Goal: Obtain resource: Obtain resource

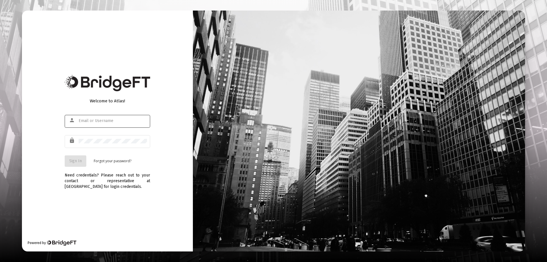
type input "[EMAIL_ADDRESS][DOMAIN_NAME]"
click at [81, 161] on span "Sign In" at bounding box center [75, 160] width 13 height 5
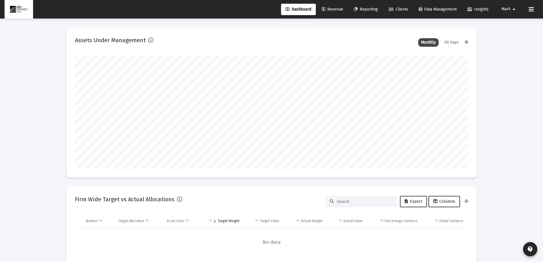
scroll to position [114, 212]
type input "[DATE]"
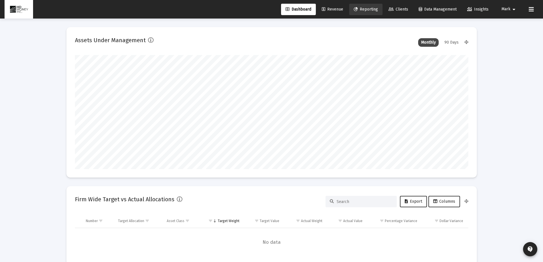
click at [366, 10] on span "Reporting" at bounding box center [366, 9] width 24 height 5
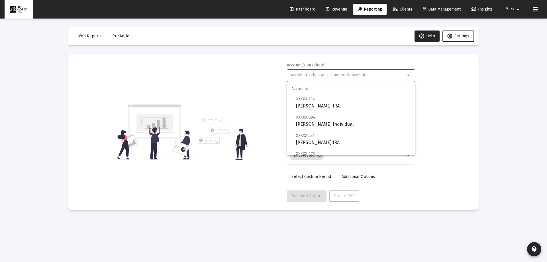
click at [335, 75] on input "text" at bounding box center [347, 75] width 115 height 5
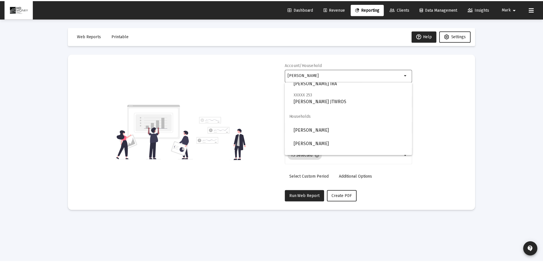
scroll to position [123, 0]
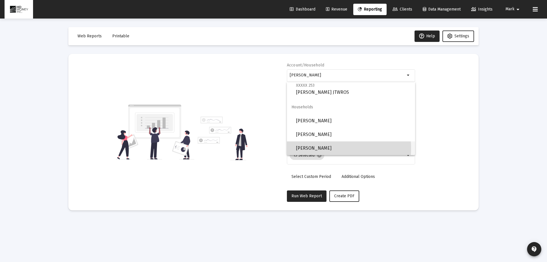
click at [328, 148] on span "[PERSON_NAME]" at bounding box center [353, 148] width 115 height 14
type input "[PERSON_NAME]"
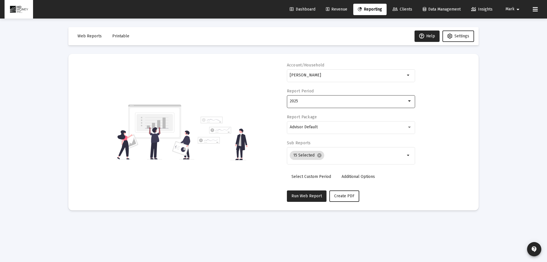
click at [309, 100] on div "2025" at bounding box center [348, 101] width 117 height 5
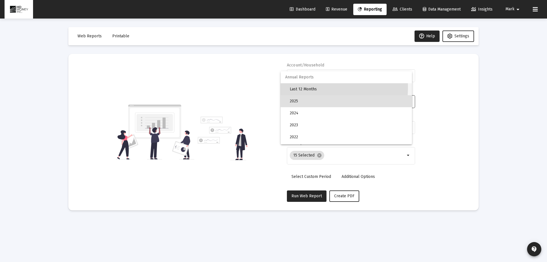
click at [304, 87] on span "Last 12 Months" at bounding box center [349, 89] width 118 height 12
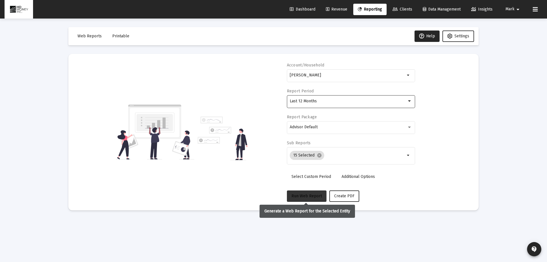
click at [308, 195] on span "Run Web Report" at bounding box center [307, 196] width 31 height 5
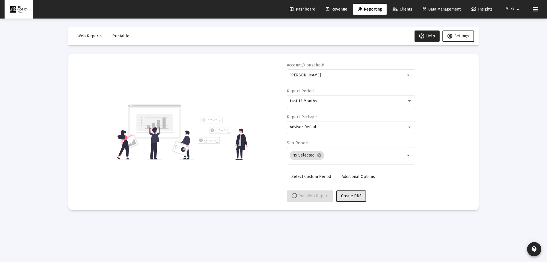
click at [347, 195] on span "Create PDF" at bounding box center [351, 196] width 20 height 5
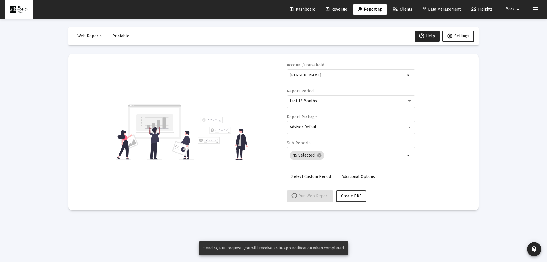
select select "View all"
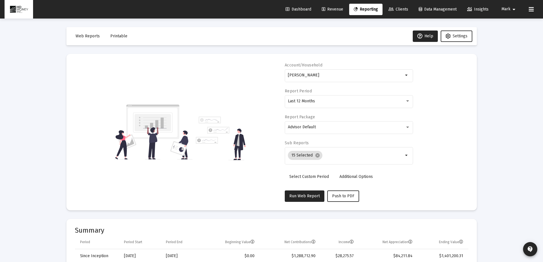
click at [120, 36] on span "Printable" at bounding box center [118, 36] width 17 height 5
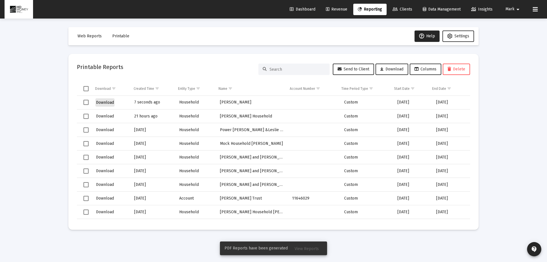
click at [108, 101] on span "Download" at bounding box center [105, 102] width 18 height 5
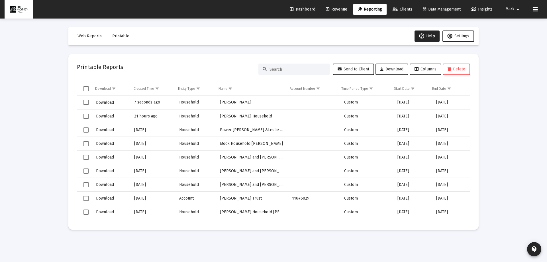
click at [370, 9] on span "Reporting" at bounding box center [370, 9] width 24 height 5
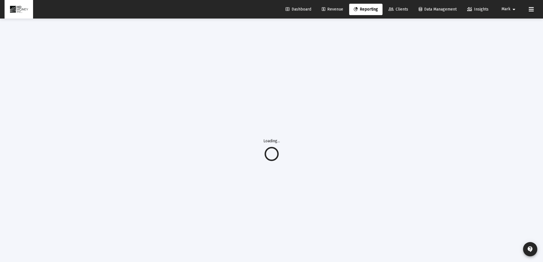
select select "View all"
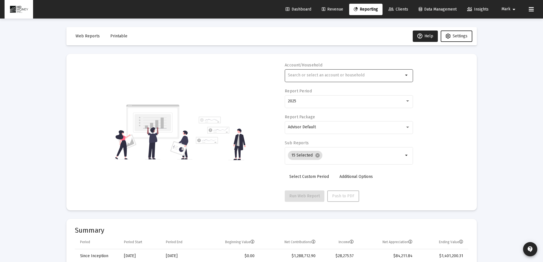
click at [311, 75] on input "text" at bounding box center [345, 75] width 115 height 5
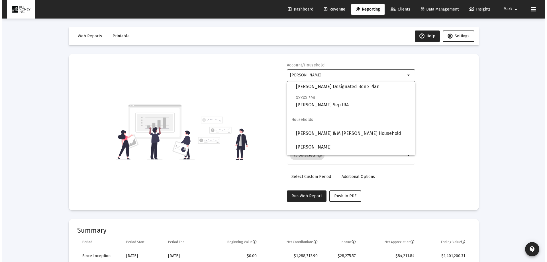
scroll to position [285, 0]
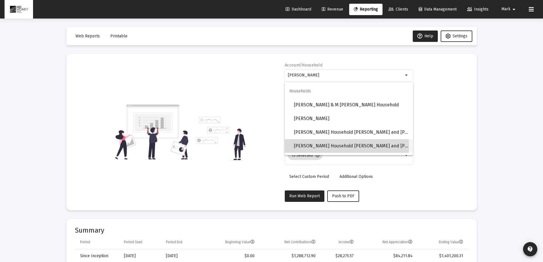
click at [327, 147] on span "[PERSON_NAME] Household [PERSON_NAME] and [PERSON_NAME]" at bounding box center [351, 146] width 115 height 14
type input "[PERSON_NAME] Household [PERSON_NAME] and [PERSON_NAME]"
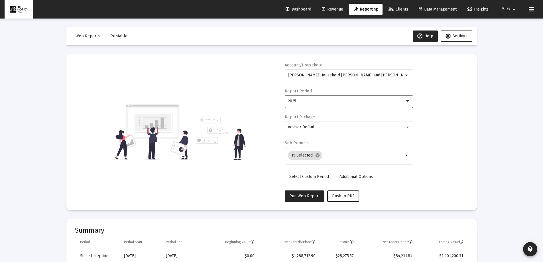
click at [303, 101] on div "2025" at bounding box center [346, 101] width 117 height 5
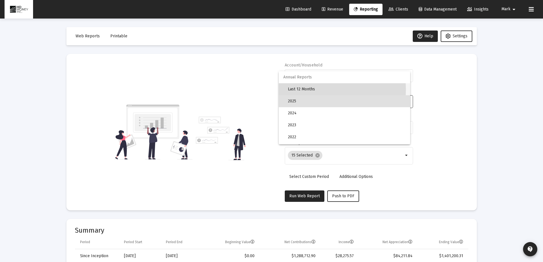
click at [304, 90] on span "Last 12 Months" at bounding box center [347, 89] width 118 height 12
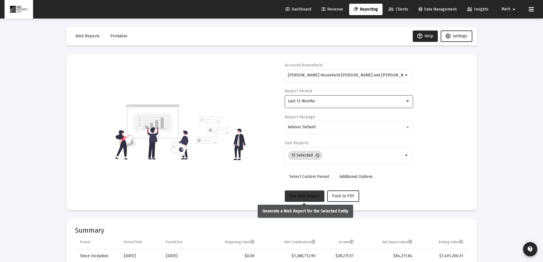
click at [303, 197] on span "Run Web Report" at bounding box center [304, 196] width 31 height 5
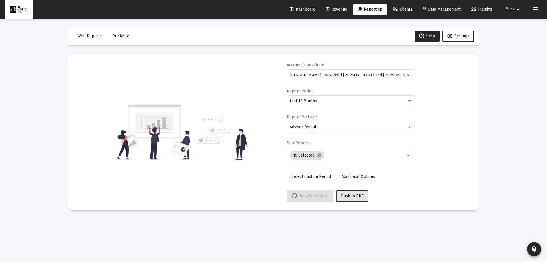
click at [350, 194] on span "Push to PDF" at bounding box center [352, 196] width 22 height 5
select select "View all"
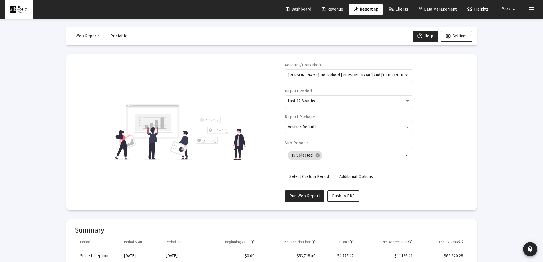
click at [116, 36] on span "Printable" at bounding box center [118, 36] width 17 height 5
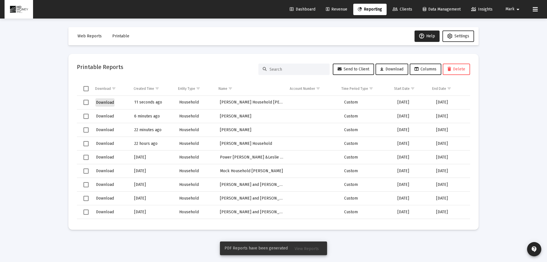
click at [104, 101] on span "Download" at bounding box center [105, 102] width 18 height 5
